Goal: Information Seeking & Learning: Check status

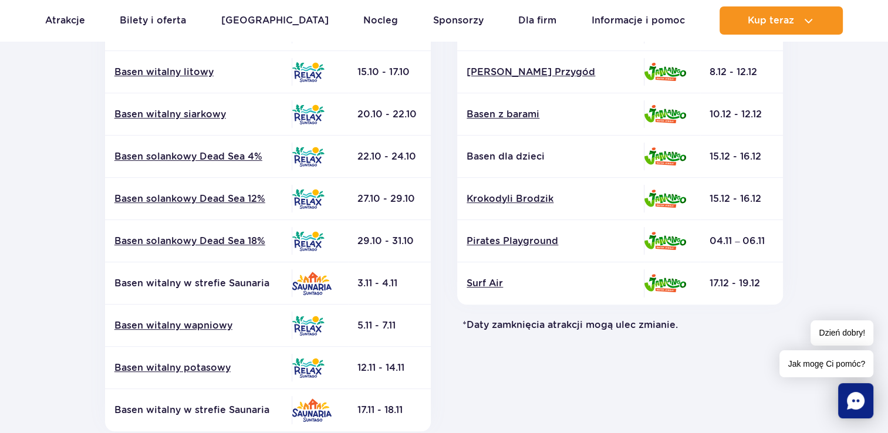
scroll to position [469, 0]
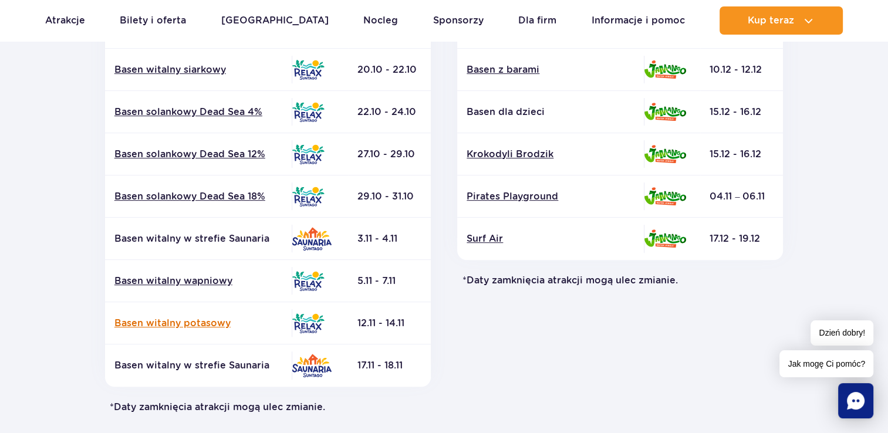
click at [190, 320] on link "Basen witalny potasowy" at bounding box center [198, 323] width 168 height 13
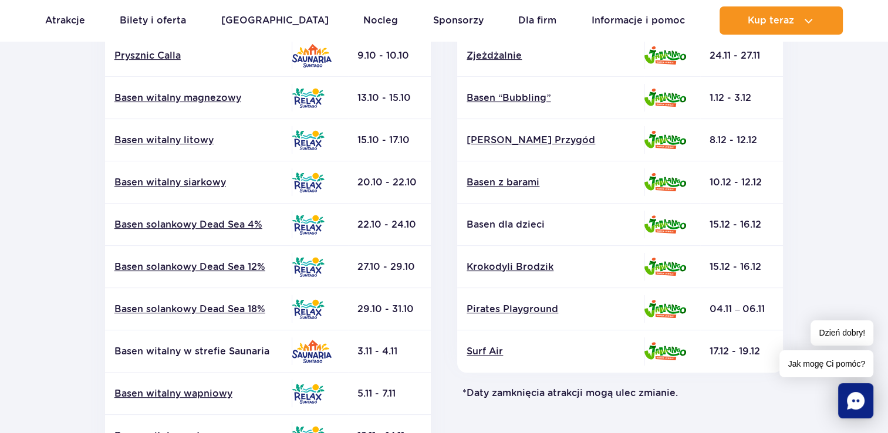
scroll to position [411, 0]
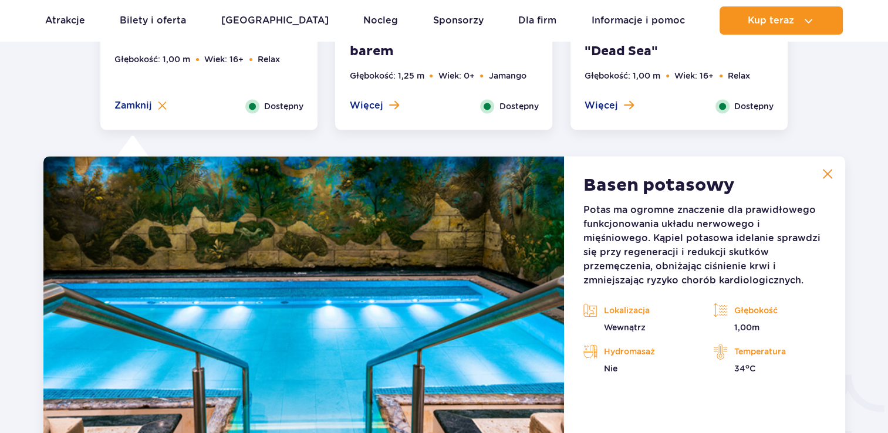
scroll to position [1735, 0]
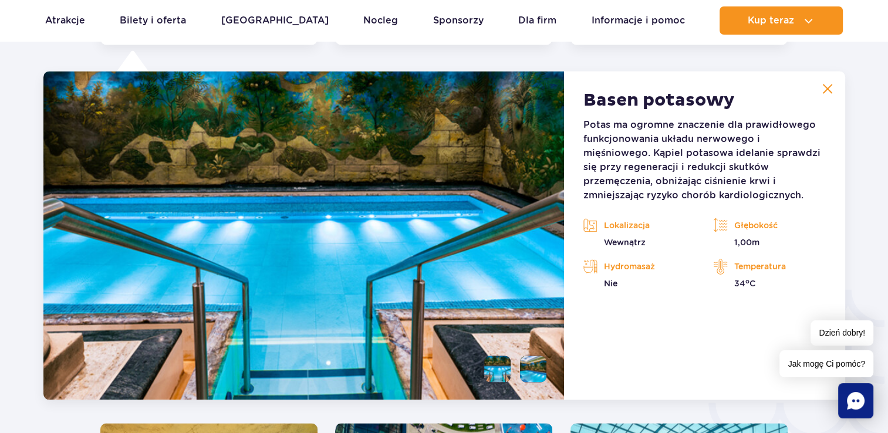
click at [829, 90] on img at bounding box center [827, 88] width 11 height 11
